Goal: Task Accomplishment & Management: Manage account settings

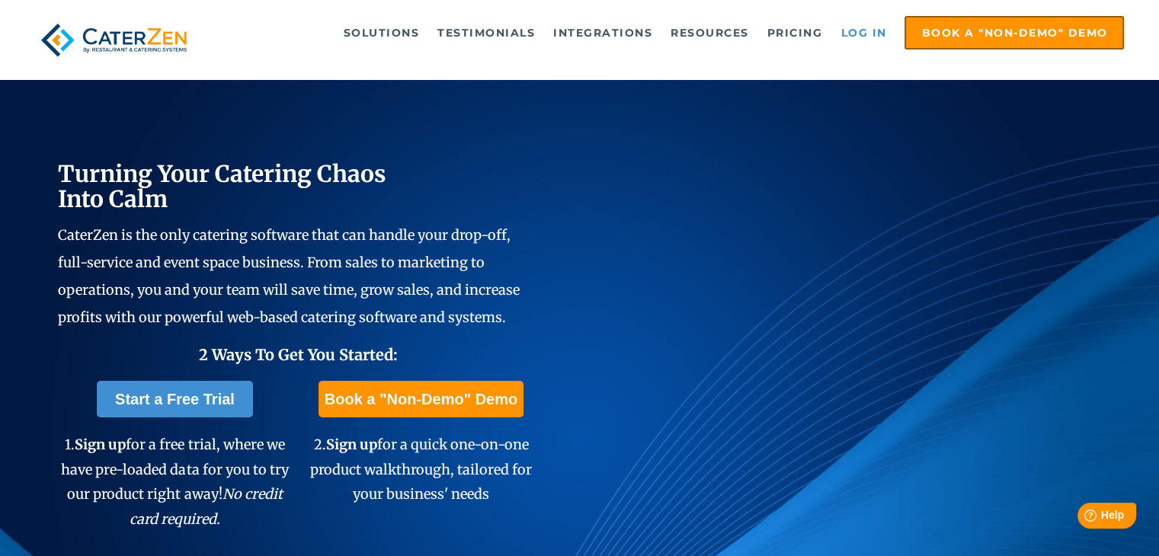
click at [875, 33] on link "Log in" at bounding box center [863, 33] width 61 height 30
click at [859, 27] on link "Log in" at bounding box center [863, 33] width 61 height 30
click at [847, 30] on link "Log in" at bounding box center [863, 33] width 61 height 30
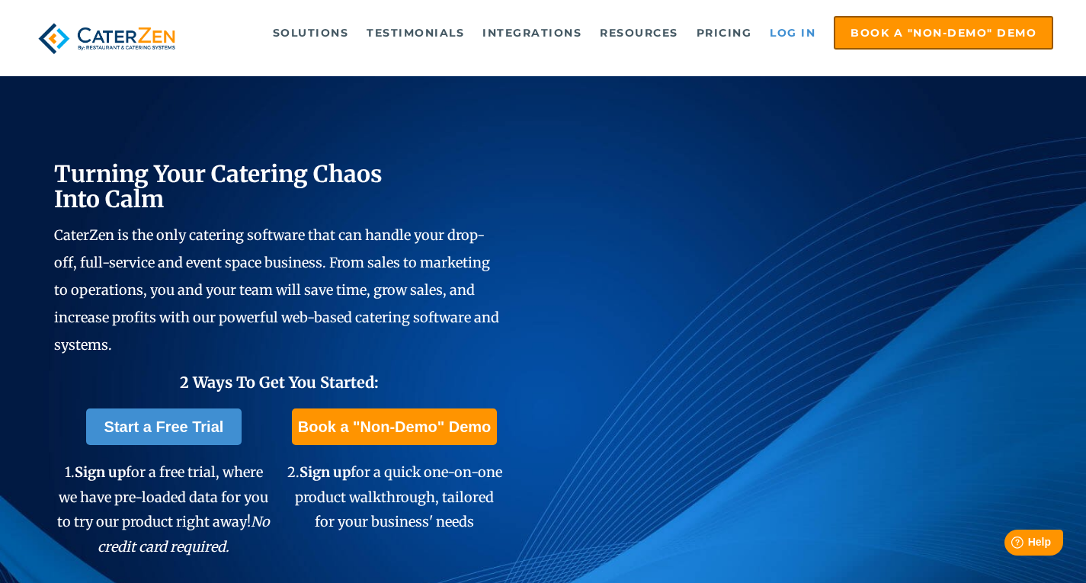
click at [789, 40] on link "Log in" at bounding box center [792, 33] width 61 height 30
